Goal: Book appointment/travel/reservation

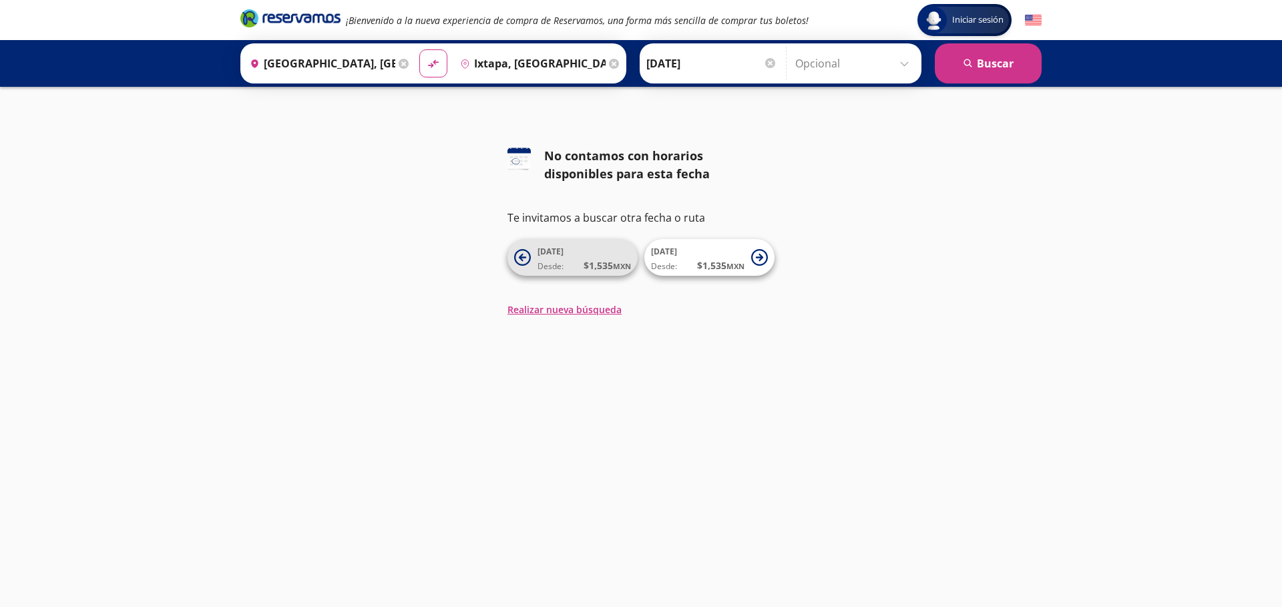
click at [592, 260] on span "$ 1,535 MXN" at bounding box center [607, 265] width 47 height 14
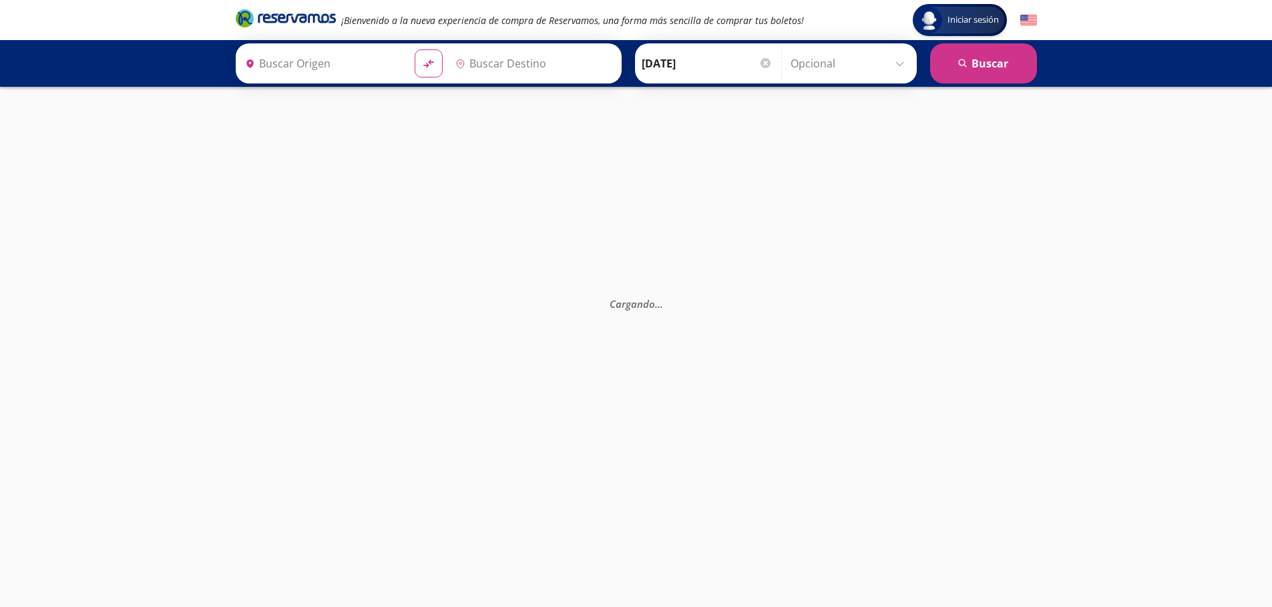
type input "[GEOGRAPHIC_DATA], [GEOGRAPHIC_DATA]"
type input "Ixtapa, [GEOGRAPHIC_DATA]"
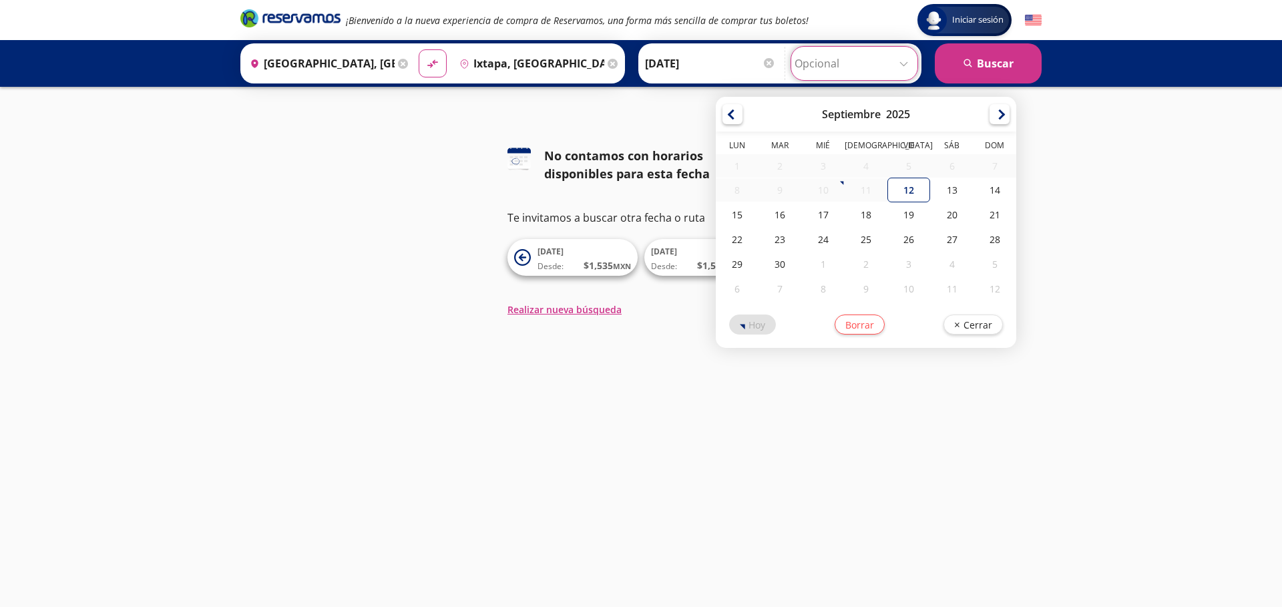
click at [824, 73] on input "Opcional" at bounding box center [855, 63] width 120 height 33
click at [548, 94] on div "Iniciar sesión Iniciar sesión ¡Bienvenido a la nueva experiencia de compra de R…" at bounding box center [641, 303] width 1282 height 607
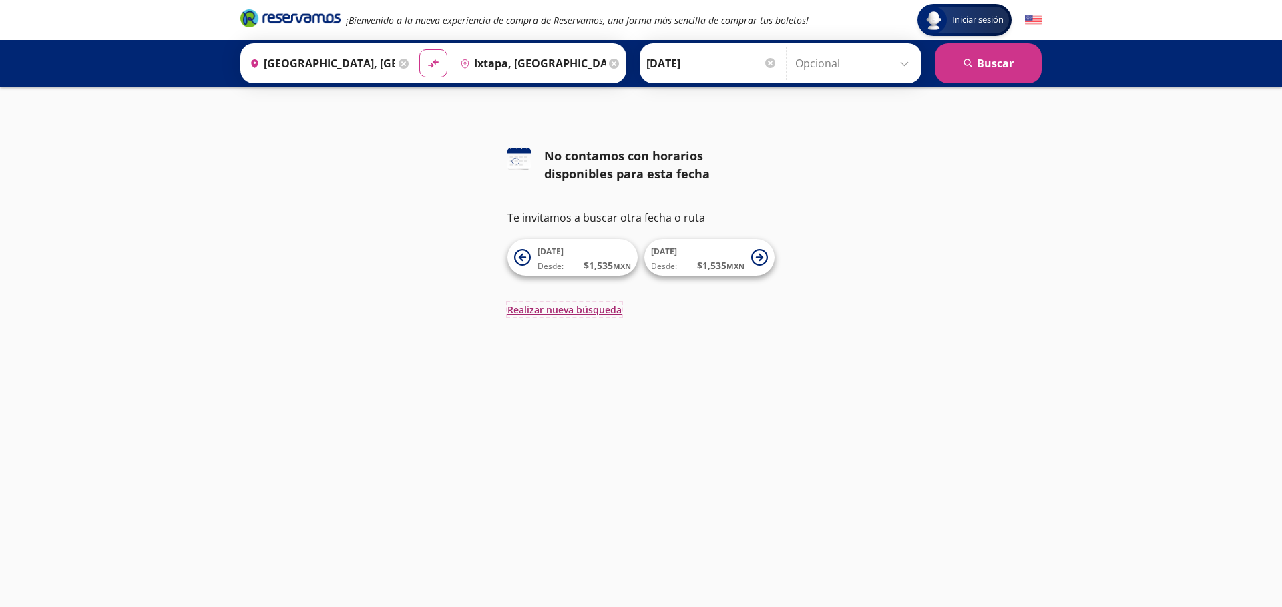
click at [545, 312] on button "Realizar nueva búsqueda" at bounding box center [565, 310] width 114 height 14
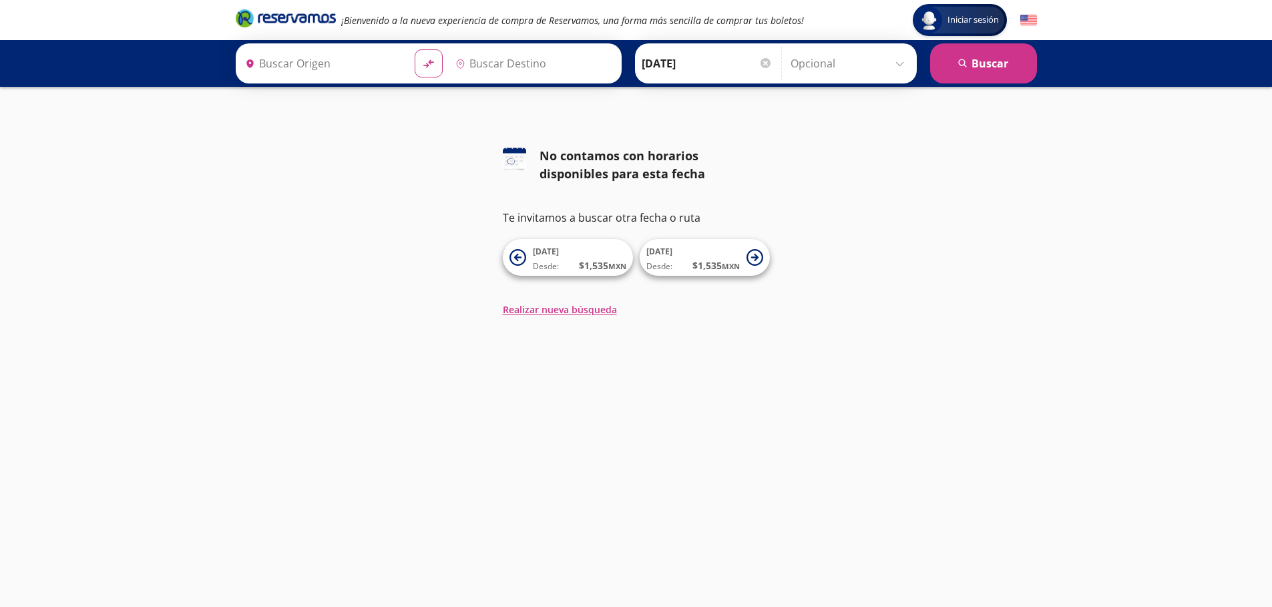
type input "[GEOGRAPHIC_DATA], [GEOGRAPHIC_DATA]"
type input "Ixtapa, [GEOGRAPHIC_DATA]"
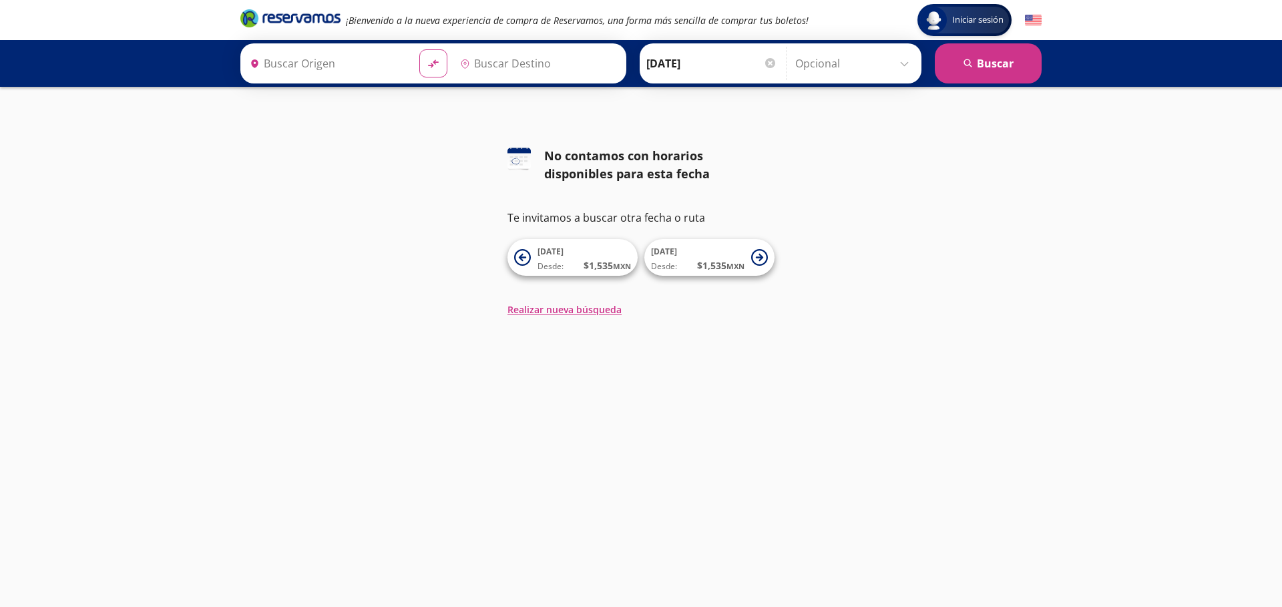
type input "[GEOGRAPHIC_DATA], [GEOGRAPHIC_DATA]"
type input "Ixtapa, [GEOGRAPHIC_DATA]"
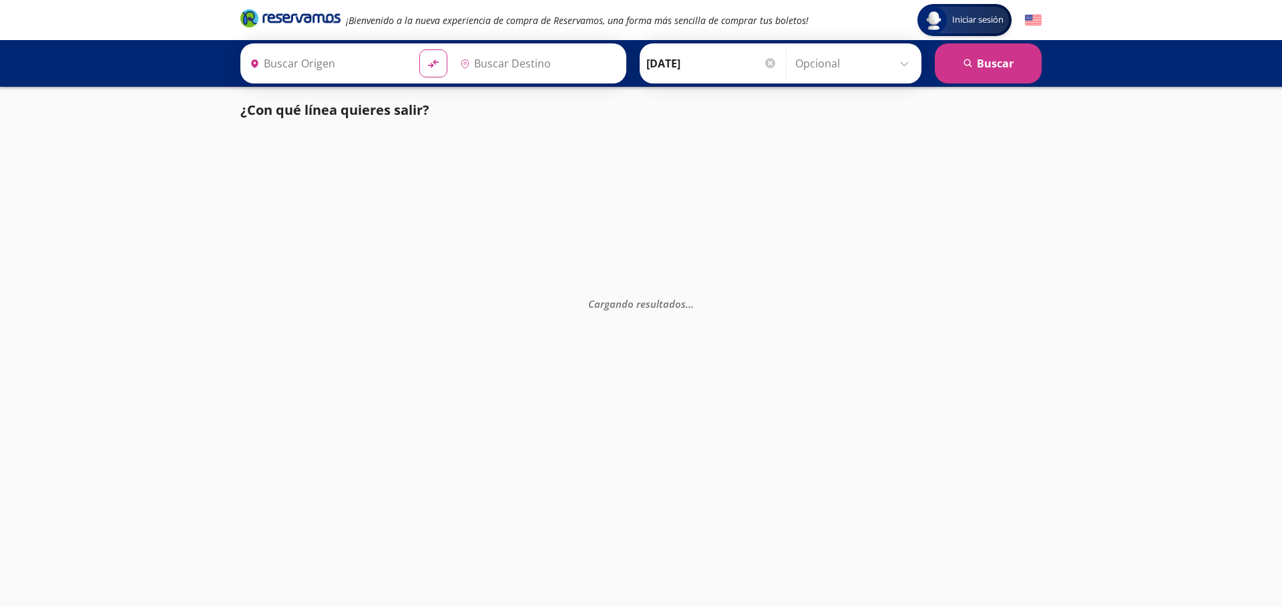
type input "Ixtapa, [GEOGRAPHIC_DATA]"
type input "[GEOGRAPHIC_DATA], [GEOGRAPHIC_DATA]"
